Goal: Information Seeking & Learning: Learn about a topic

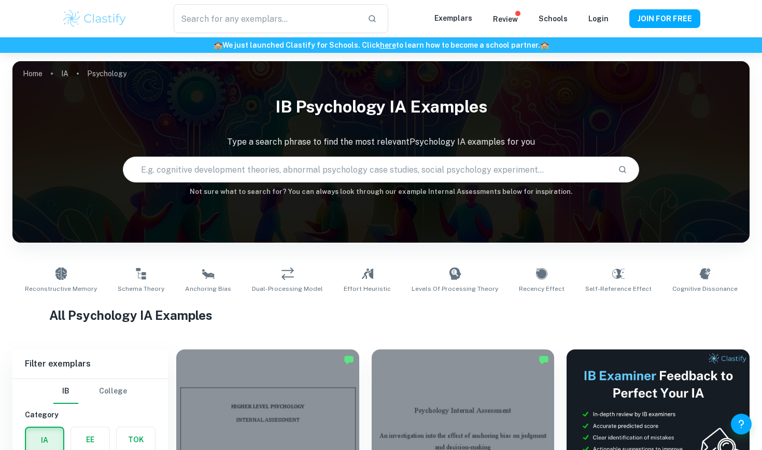
type input "Psychology"
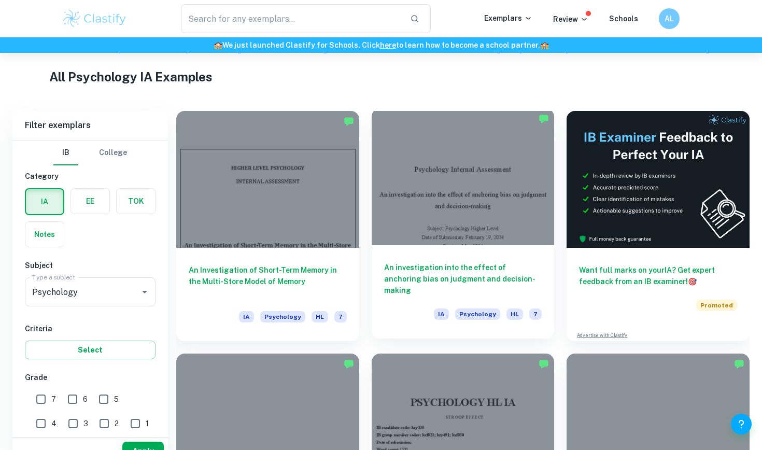
scroll to position [277, 0]
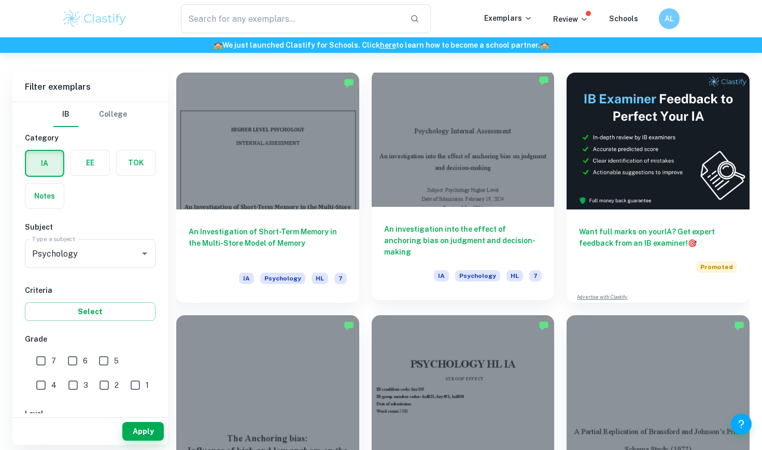
click at [470, 166] on div at bounding box center [463, 138] width 183 height 137
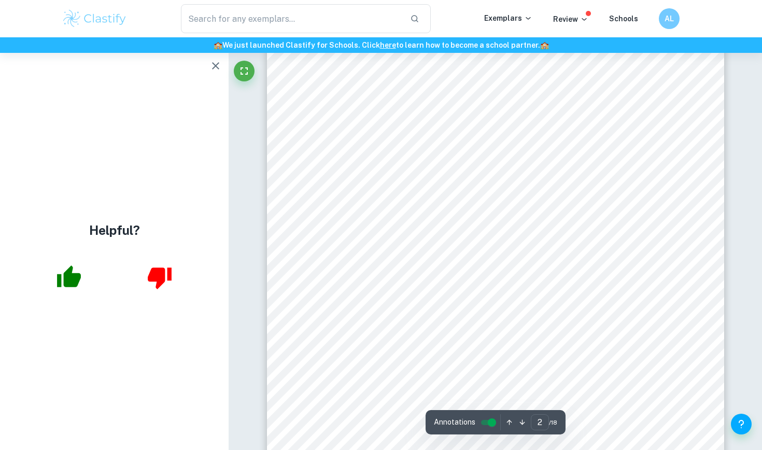
scroll to position [708, 0]
click at [213, 67] on icon "button" at bounding box center [215, 66] width 12 height 12
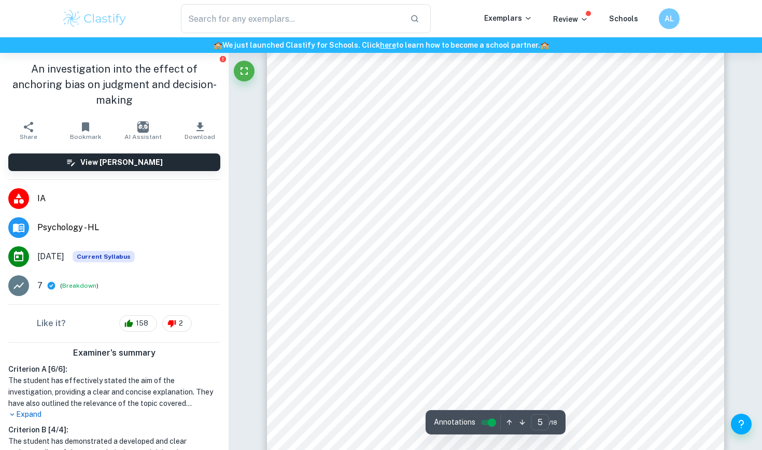
scroll to position [2506, 0]
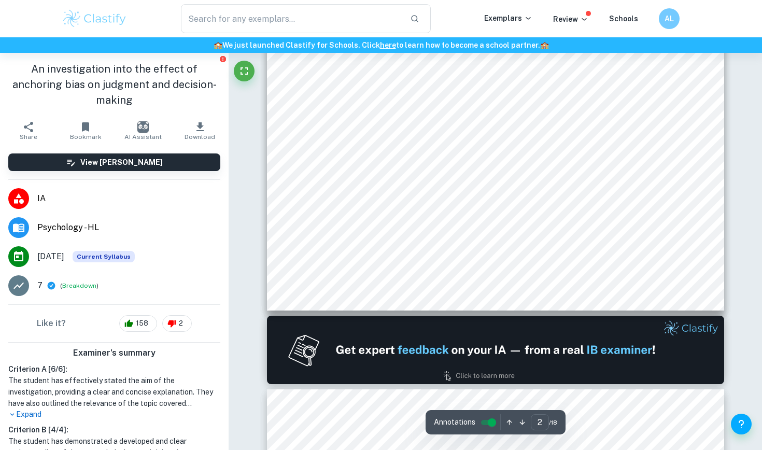
type input "1"
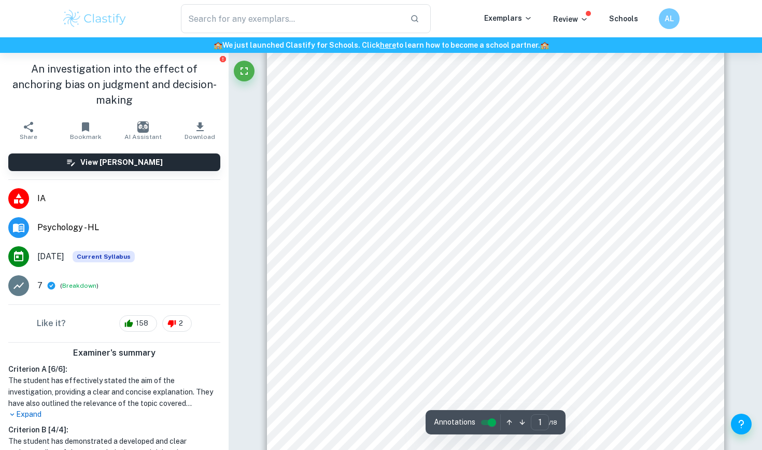
scroll to position [23, 0]
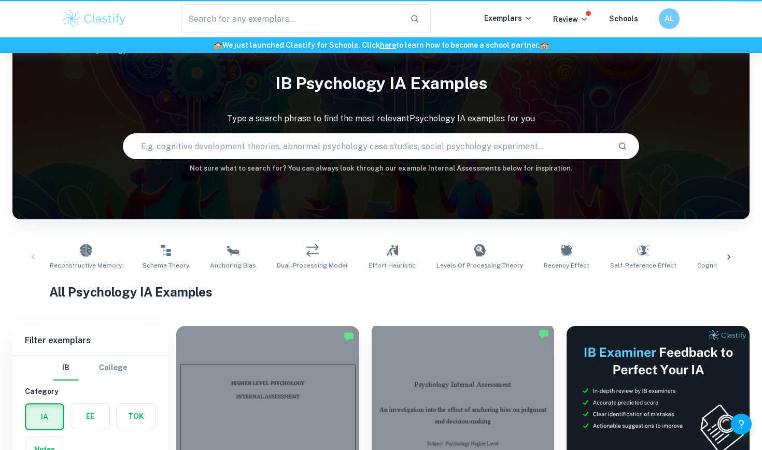
scroll to position [277, 0]
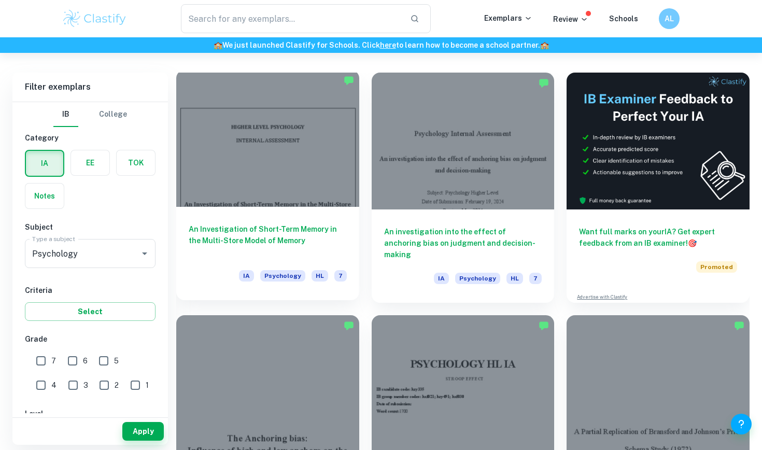
click at [274, 160] on div at bounding box center [267, 138] width 183 height 137
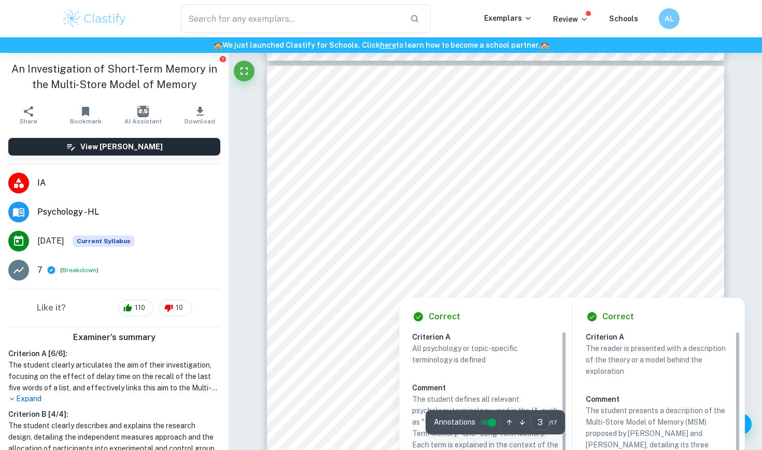
scroll to position [1303, 1]
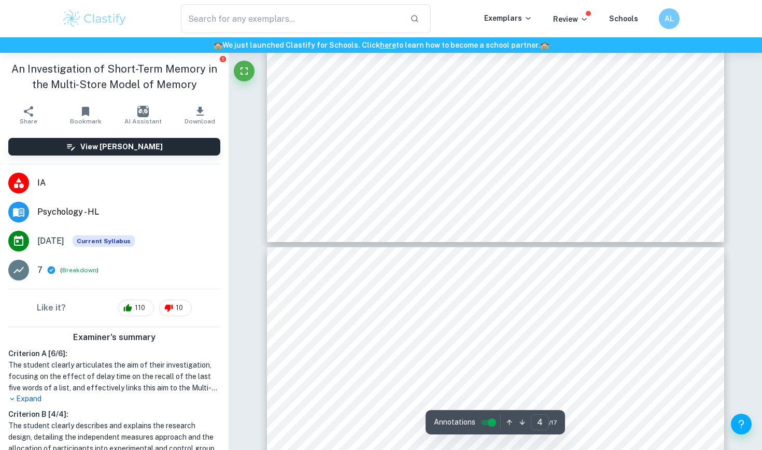
type input "5"
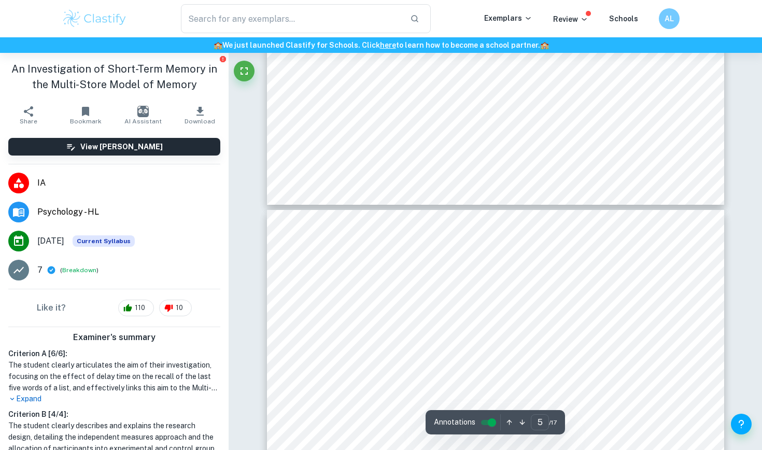
scroll to position [2322, 0]
